Goal: Task Accomplishment & Management: Complete application form

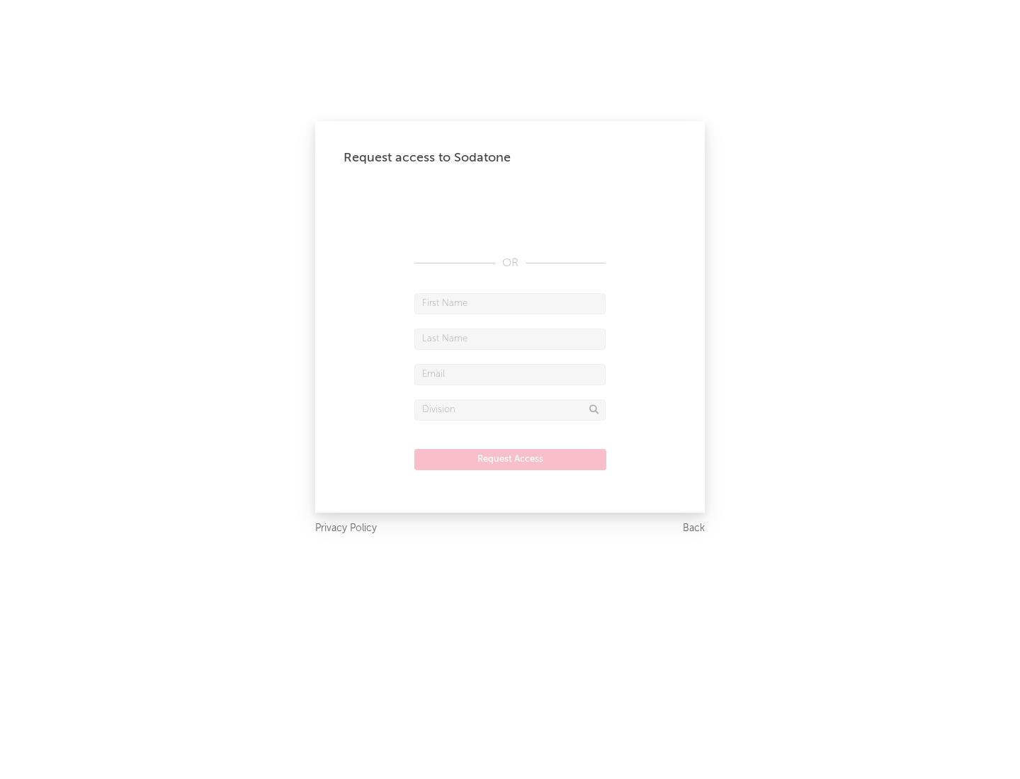
click at [510, 303] on input "text" at bounding box center [509, 303] width 191 height 21
type input "[PERSON_NAME]"
click at [510, 339] on input "text" at bounding box center [509, 339] width 191 height 21
type input "[PERSON_NAME]"
click at [510, 374] on input "text" at bounding box center [509, 374] width 191 height 21
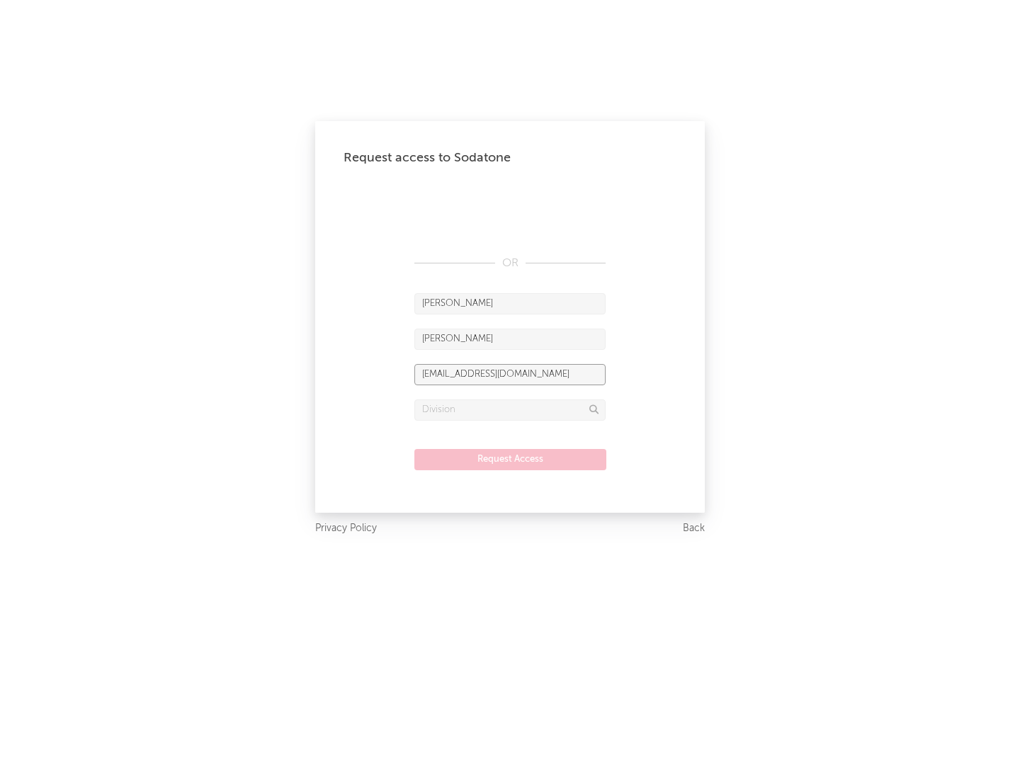
type input "[EMAIL_ADDRESS][DOMAIN_NAME]"
click at [510, 409] on input "text" at bounding box center [509, 410] width 191 height 21
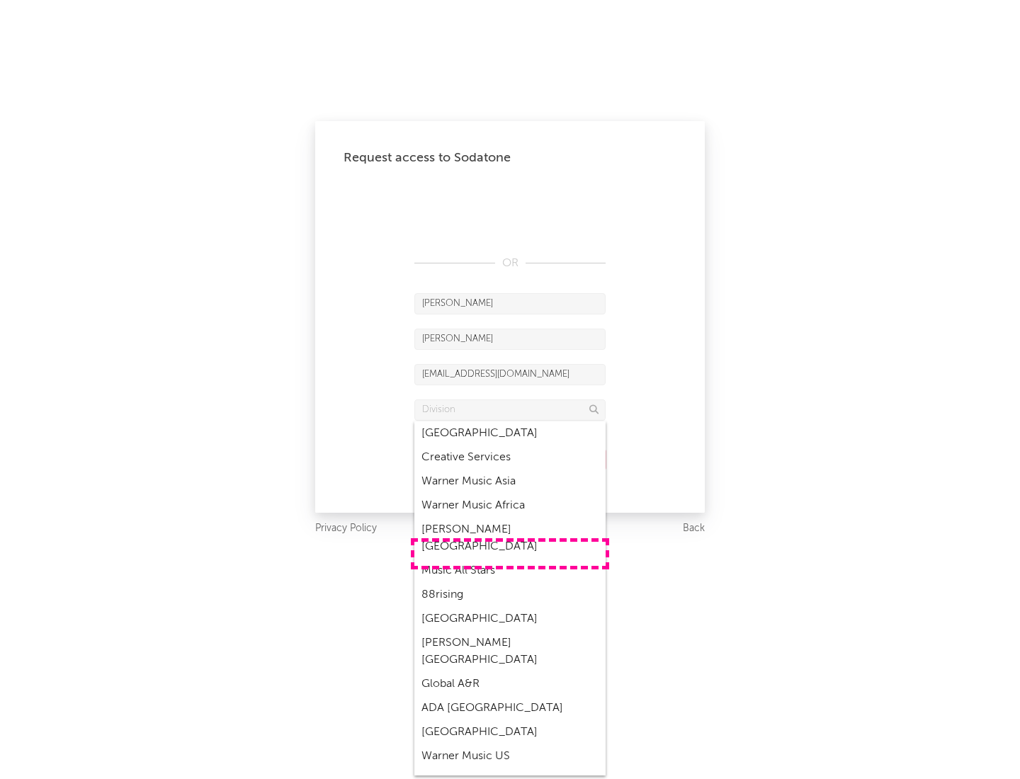
click at [510, 559] on div "Music All Stars" at bounding box center [509, 571] width 191 height 24
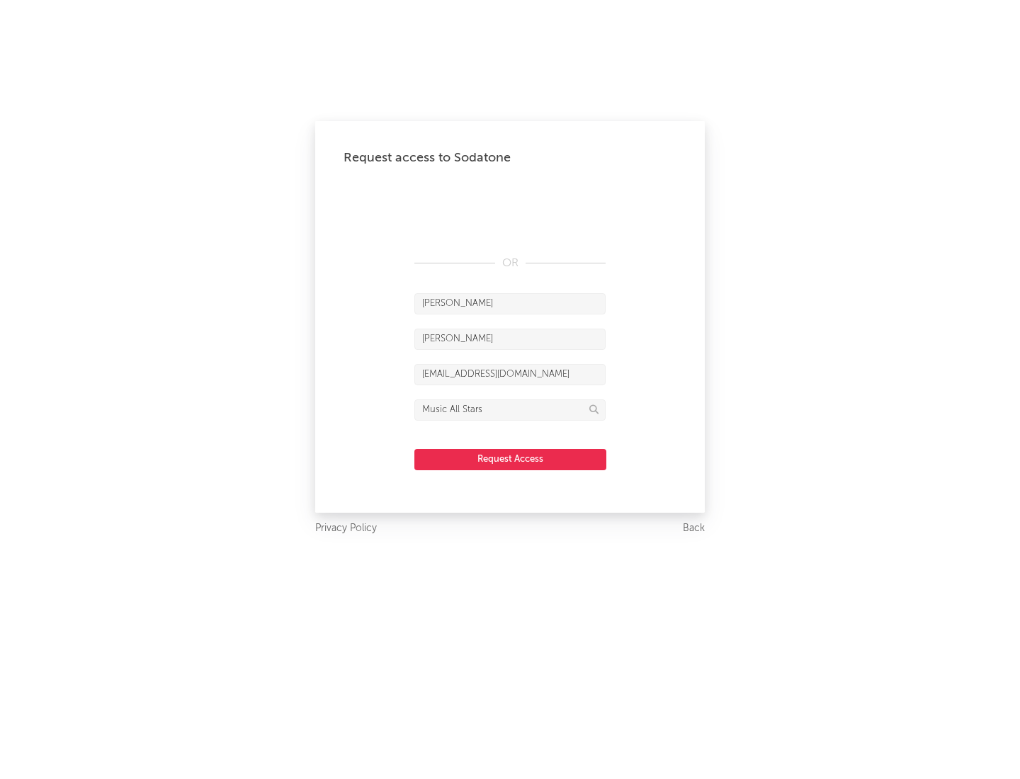
type input "Music All Stars"
click at [510, 459] on button "Request Access" at bounding box center [510, 459] width 192 height 21
